Goal: Transaction & Acquisition: Subscribe to service/newsletter

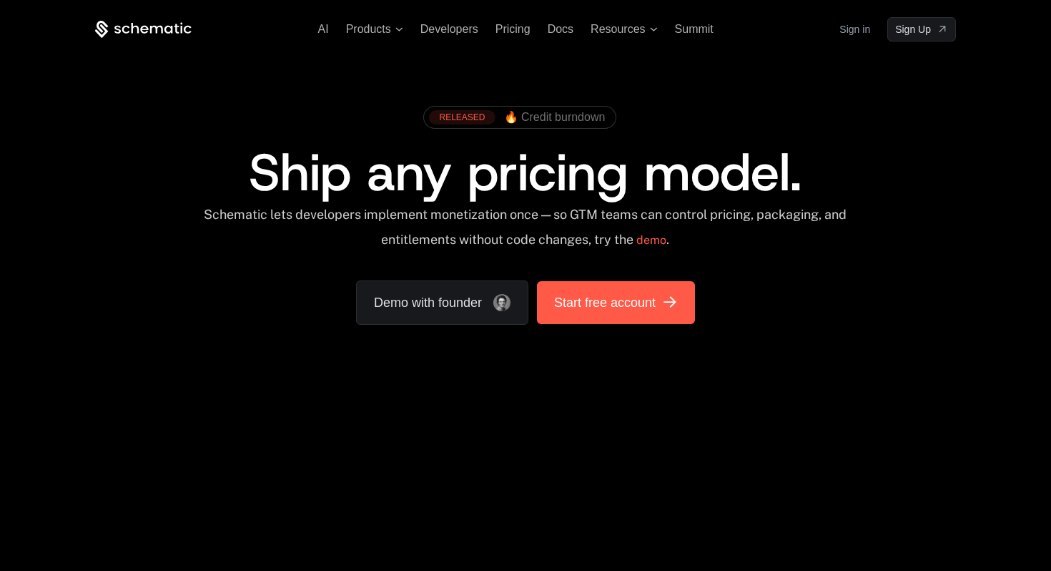
click at [601, 318] on link "Start free account" at bounding box center [616, 302] width 158 height 43
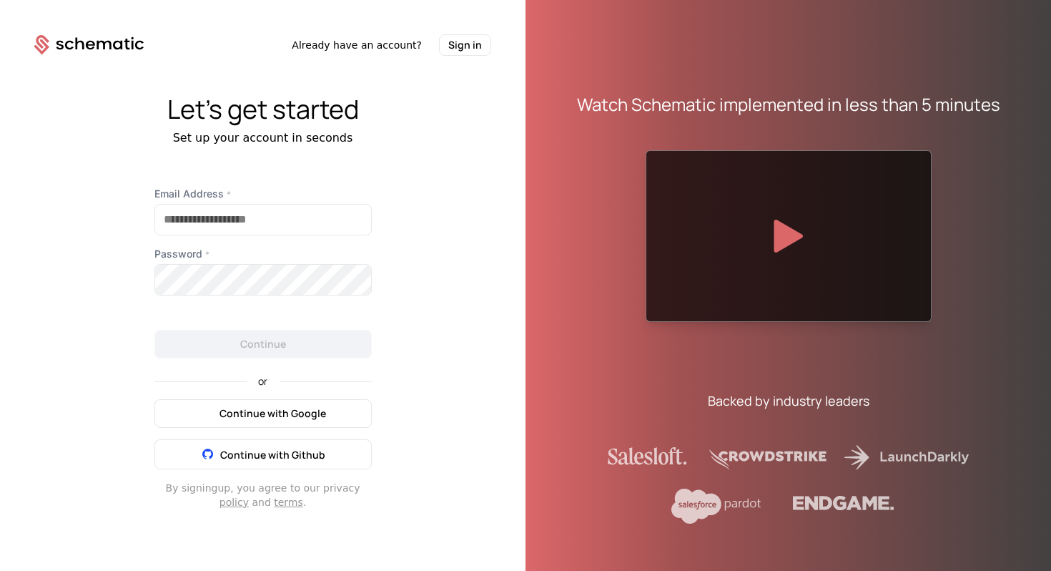
click at [290, 408] on span "Continue with Google" at bounding box center [273, 413] width 107 height 14
